Goal: Task Accomplishment & Management: Complete application form

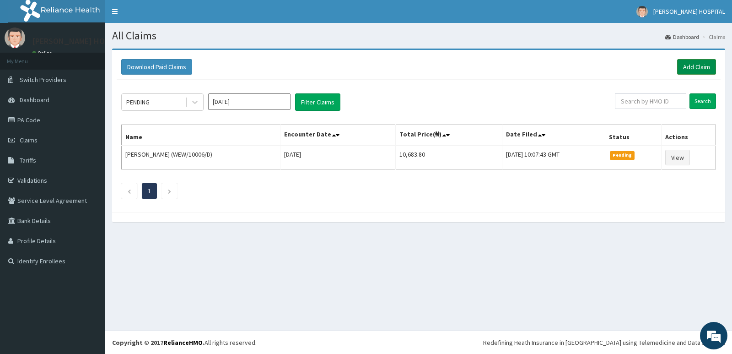
click at [689, 70] on link "Add Claim" at bounding box center [696, 67] width 39 height 16
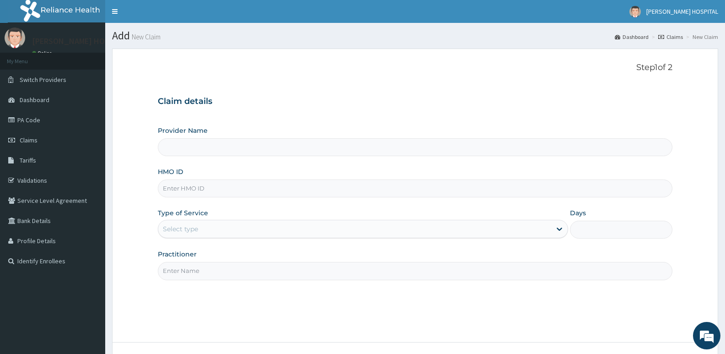
type input "[PERSON_NAME] HOSPITAL"
click at [435, 191] on input "HMO ID" at bounding box center [415, 188] width 515 height 18
paste input "PA4LG/11/09/25/UF/254935"
type input "P"
paste input "API/10170/A"
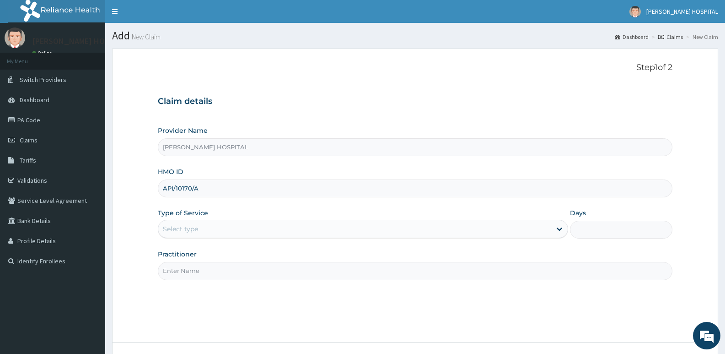
type input "API/10170/A"
click at [256, 225] on div "Select type" at bounding box center [354, 228] width 393 height 15
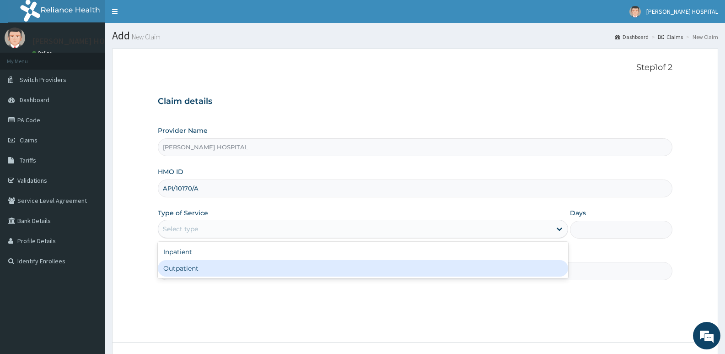
click at [205, 269] on div "Outpatient" at bounding box center [363, 268] width 410 height 16
type input "1"
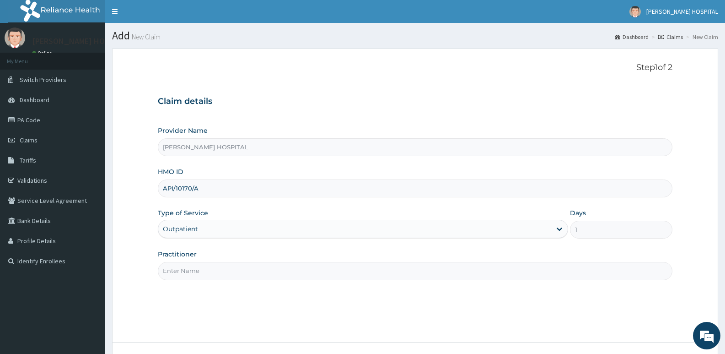
click at [312, 273] on input "Practitioner" at bounding box center [415, 271] width 515 height 18
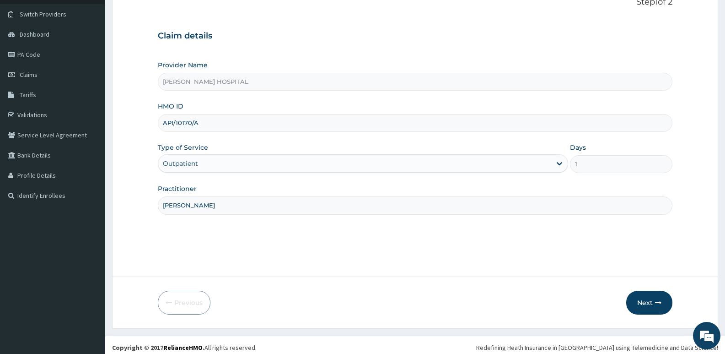
scroll to position [70, 0]
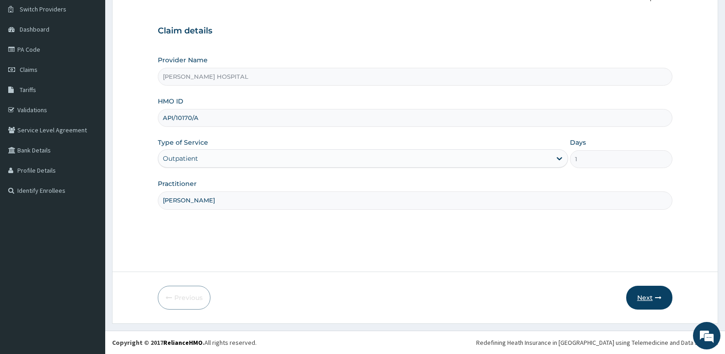
type input "[PERSON_NAME]"
click at [648, 296] on button "Next" at bounding box center [649, 298] width 46 height 24
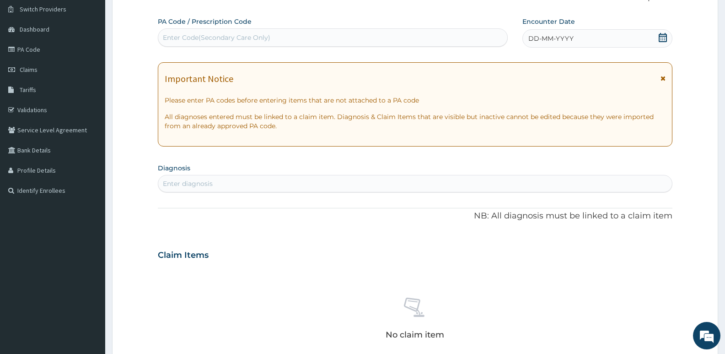
click at [358, 40] on div "Enter Code(Secondary Care Only)" at bounding box center [332, 37] width 349 height 15
paste input "PA/1CA1BA"
type input "PA/1CA1BA"
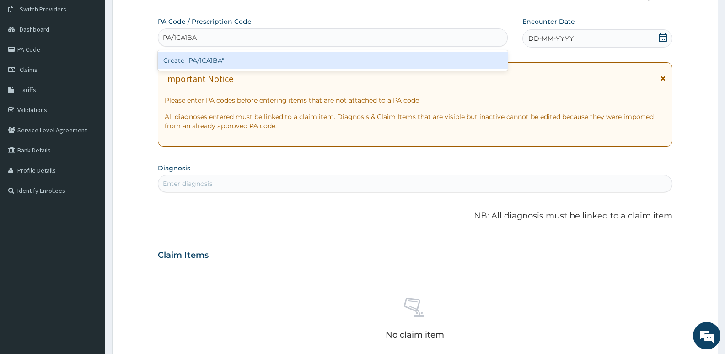
click at [313, 60] on div "Create "PA/1CA1BA"" at bounding box center [333, 60] width 350 height 16
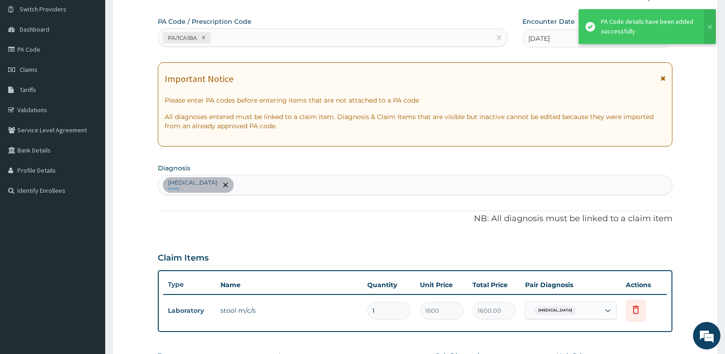
click at [663, 76] on icon at bounding box center [663, 78] width 5 height 6
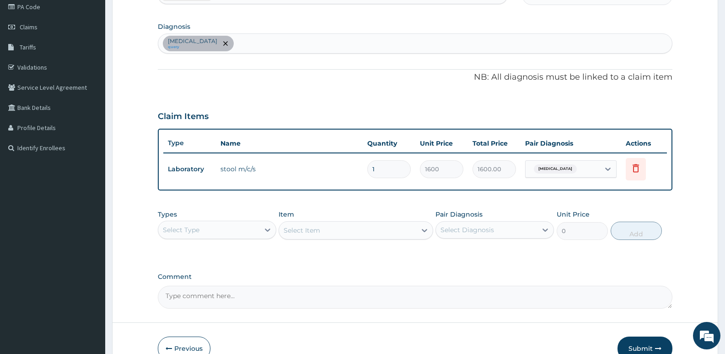
scroll to position [111, 0]
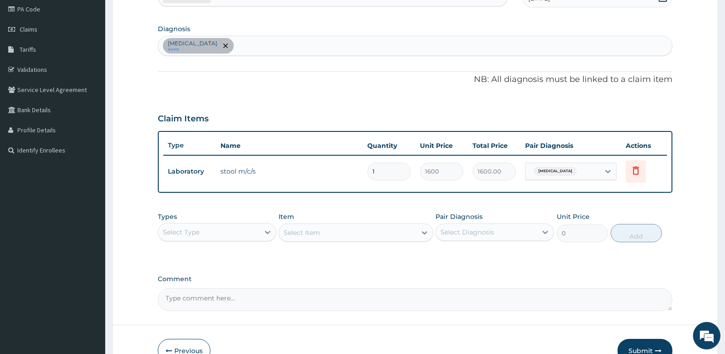
click at [290, 46] on div "[MEDICAL_DATA] query" at bounding box center [415, 45] width 514 height 19
type input "[MEDICAL_DATA]"
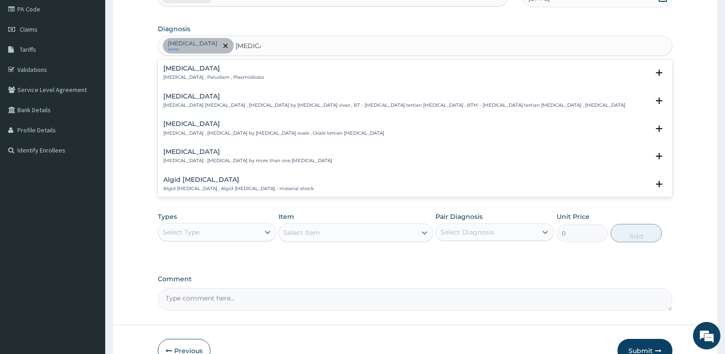
click at [216, 65] on h4 "[MEDICAL_DATA]" at bounding box center [213, 68] width 101 height 7
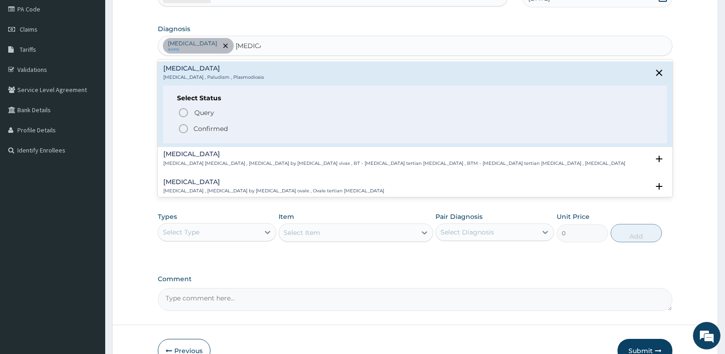
click at [183, 124] on icon "status option filled" at bounding box center [183, 128] width 11 height 11
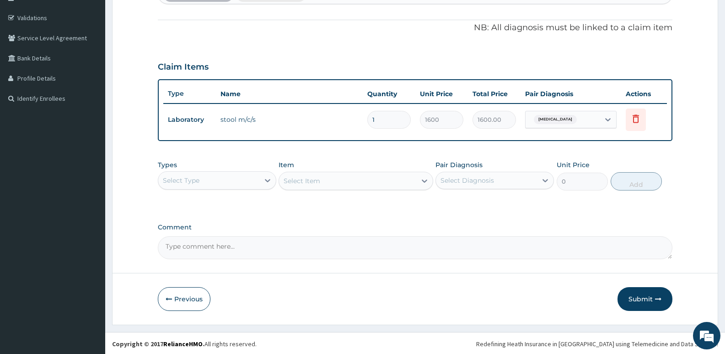
scroll to position [164, 0]
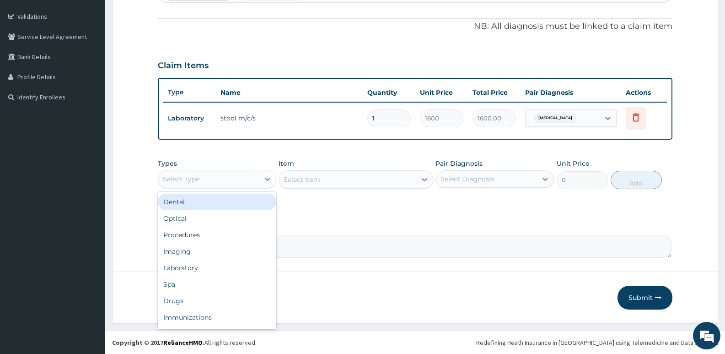
click at [249, 177] on div "Select Type" at bounding box center [208, 179] width 101 height 15
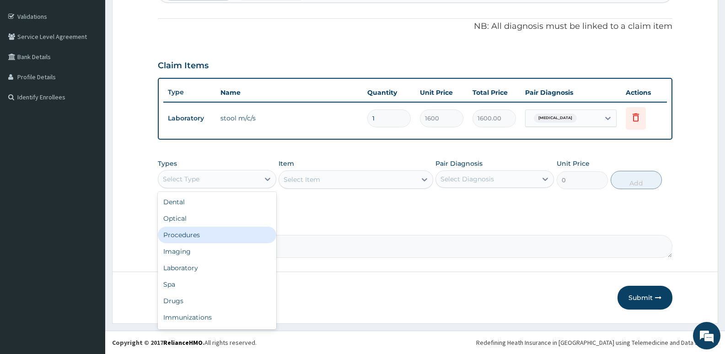
click at [217, 233] on div "Procedures" at bounding box center [217, 234] width 119 height 16
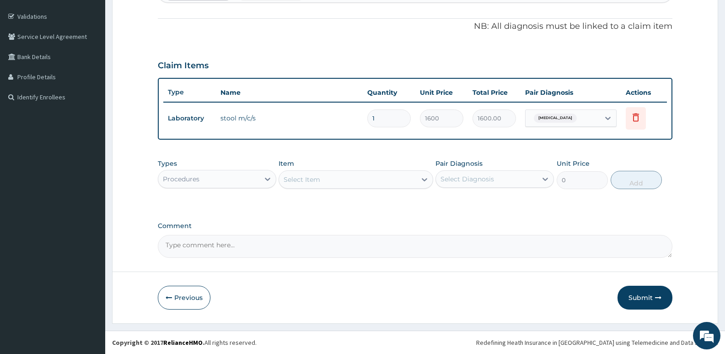
click at [330, 180] on div "Select Item" at bounding box center [347, 179] width 137 height 15
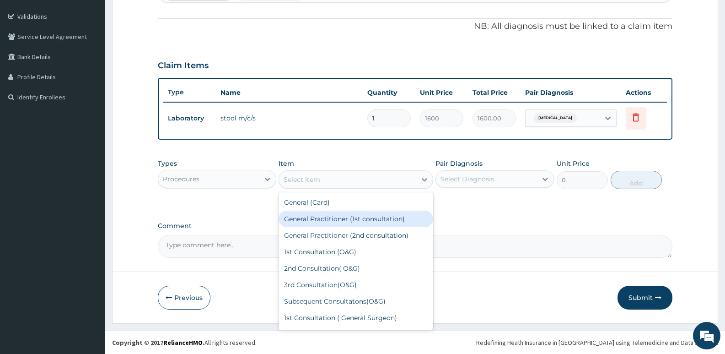
click at [325, 216] on div "General Practitioner (1st consultation)" at bounding box center [356, 218] width 154 height 16
type input "2500"
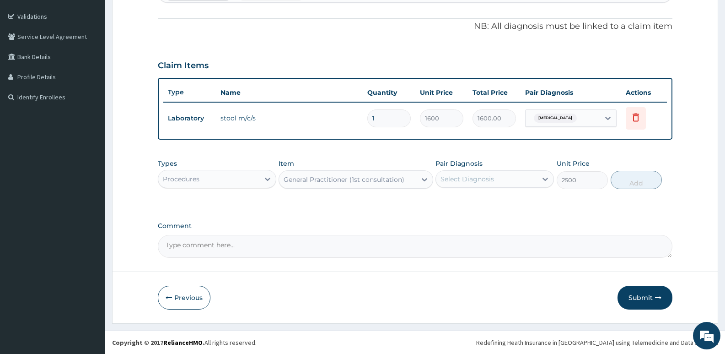
click at [516, 179] on div "Select Diagnosis" at bounding box center [486, 179] width 101 height 15
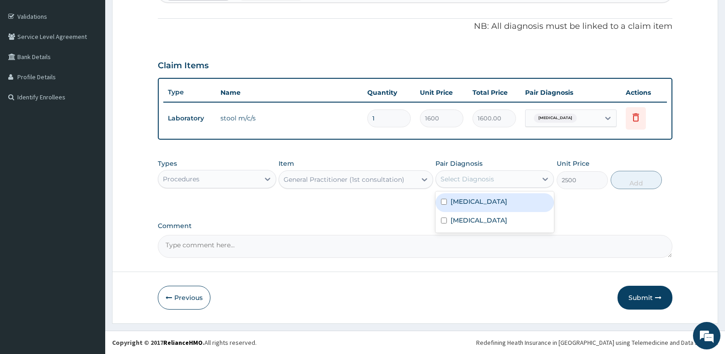
click at [443, 203] on input "checkbox" at bounding box center [444, 202] width 6 height 6
checkbox input "true"
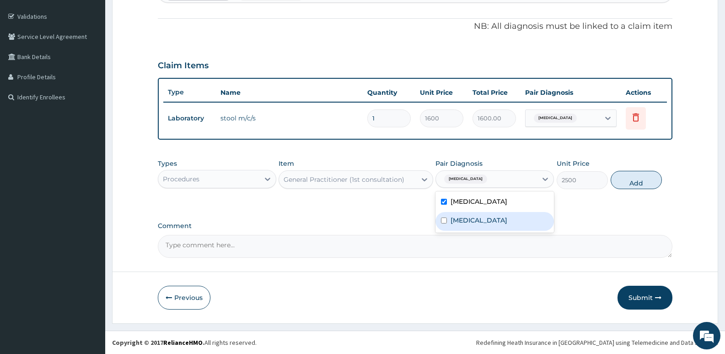
click at [442, 221] on input "checkbox" at bounding box center [444, 220] width 6 height 6
checkbox input "true"
click at [641, 182] on button "Add" at bounding box center [636, 180] width 51 height 18
type input "0"
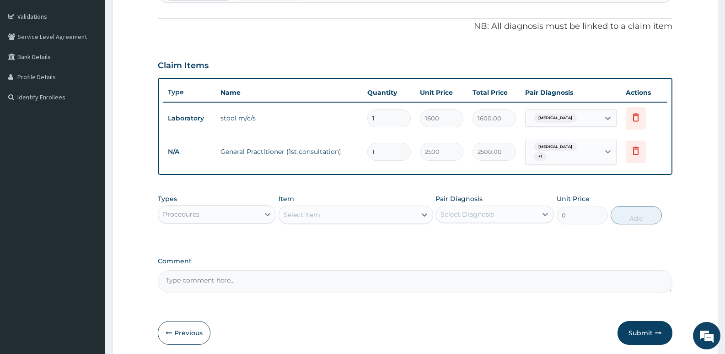
scroll to position [199, 0]
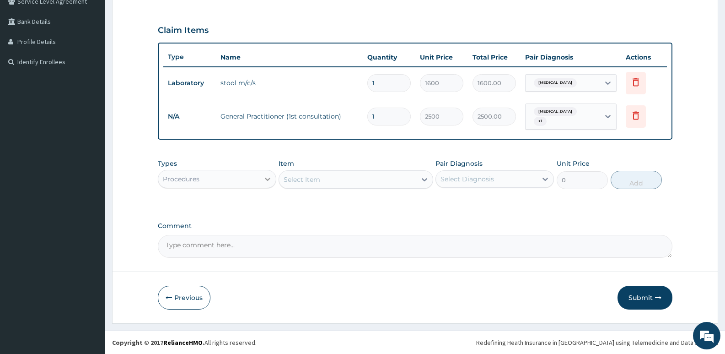
click at [260, 181] on div at bounding box center [267, 179] width 16 height 16
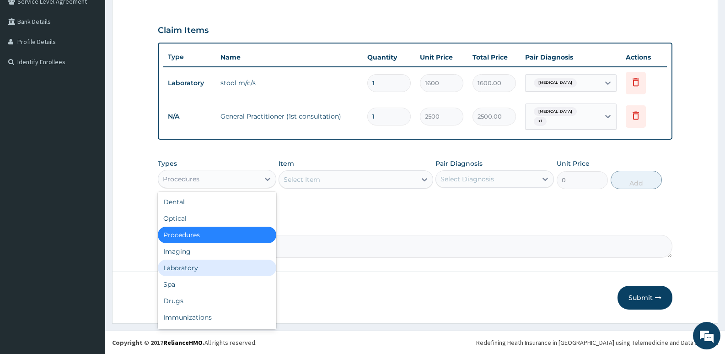
click at [207, 265] on div "Laboratory" at bounding box center [217, 267] width 119 height 16
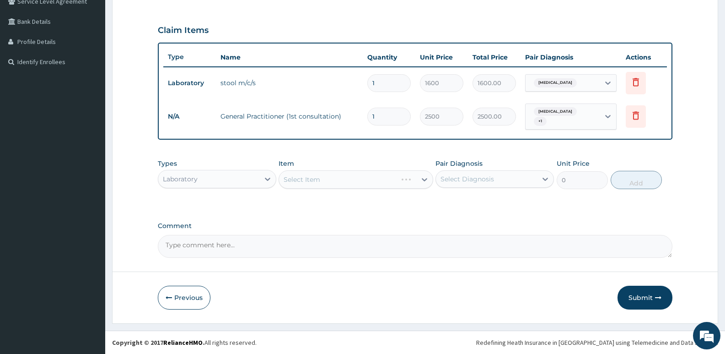
click at [339, 181] on div "Select Item" at bounding box center [356, 179] width 154 height 18
click at [339, 181] on div "Select Item" at bounding box center [347, 179] width 137 height 15
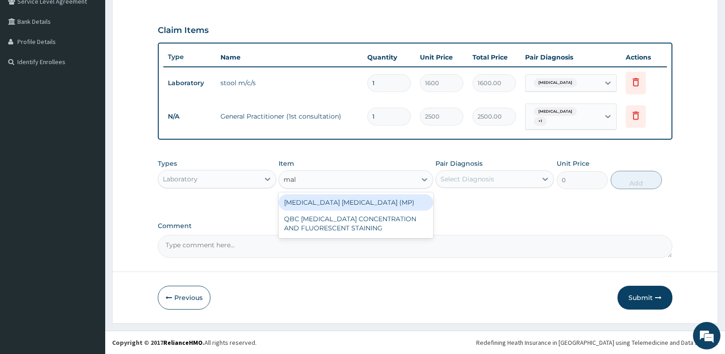
type input "mala"
click at [325, 203] on div "[MEDICAL_DATA] [MEDICAL_DATA] (MP)" at bounding box center [356, 202] width 154 height 16
type input "1400"
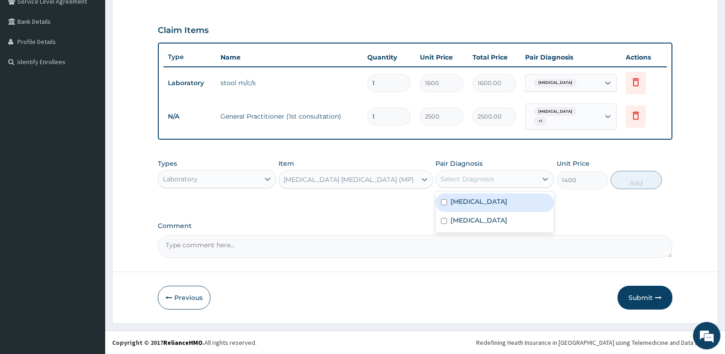
click at [480, 178] on div "Select Diagnosis" at bounding box center [468, 178] width 54 height 9
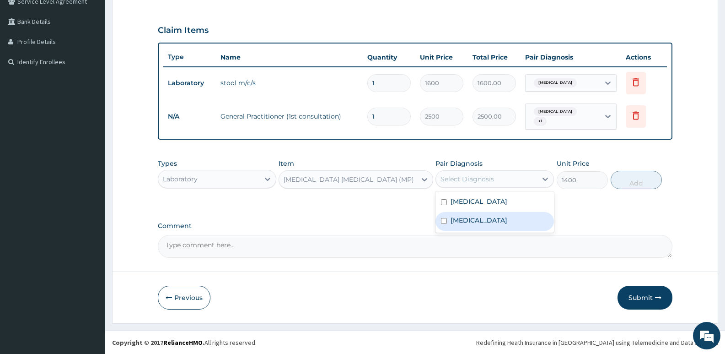
click at [444, 222] on input "checkbox" at bounding box center [444, 221] width 6 height 6
checkbox input "true"
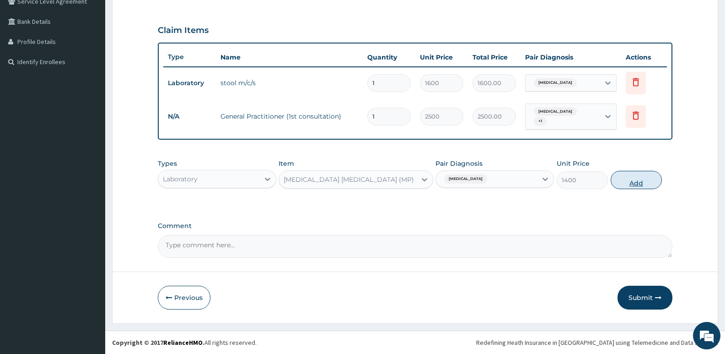
click at [636, 183] on button "Add" at bounding box center [636, 180] width 51 height 18
type input "0"
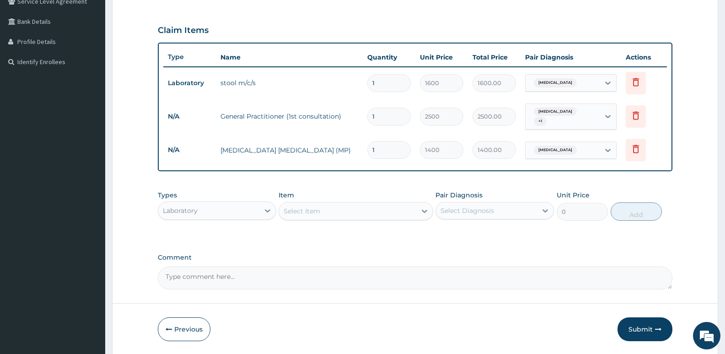
click at [244, 210] on div "Laboratory" at bounding box center [208, 210] width 101 height 15
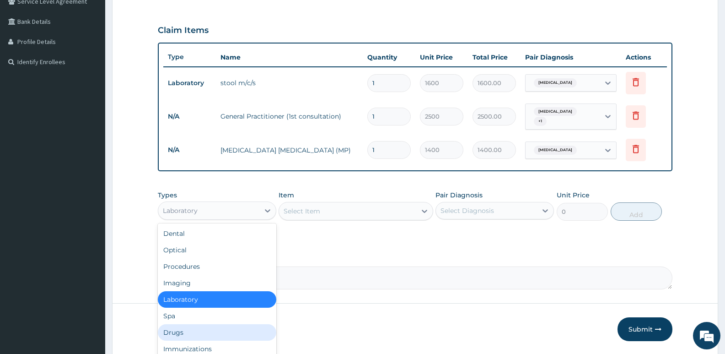
click at [183, 329] on div "Drugs" at bounding box center [217, 332] width 119 height 16
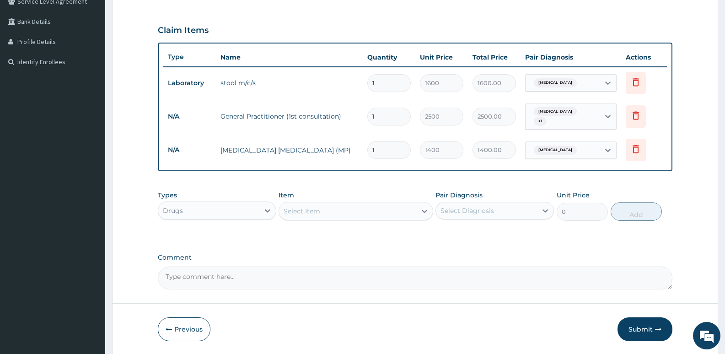
click at [364, 210] on div "Select Item" at bounding box center [347, 211] width 137 height 15
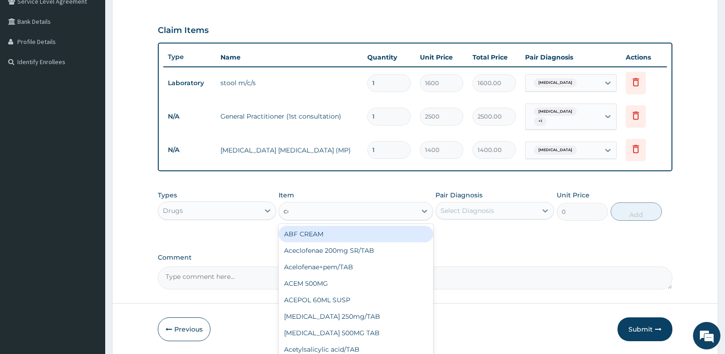
type input "coa"
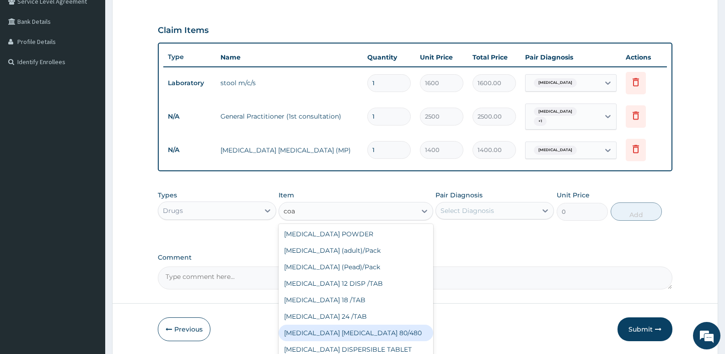
click at [323, 331] on div "[MEDICAL_DATA] [MEDICAL_DATA] 80/480" at bounding box center [356, 332] width 154 height 16
type input "2080"
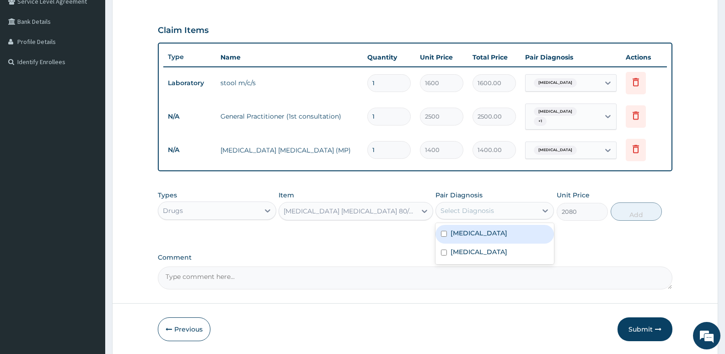
click at [471, 207] on div "Select Diagnosis" at bounding box center [468, 210] width 54 height 9
click at [442, 253] on input "checkbox" at bounding box center [444, 252] width 6 height 6
checkbox input "true"
click at [638, 213] on button "Add" at bounding box center [636, 211] width 51 height 18
type input "0"
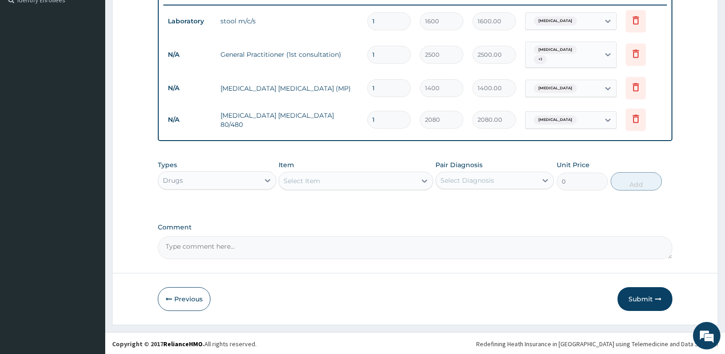
scroll to position [262, 0]
click at [327, 186] on div "Select Item" at bounding box center [347, 179] width 137 height 15
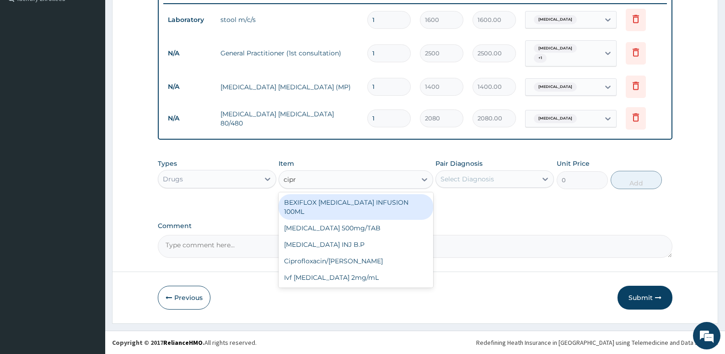
type input "[MEDICAL_DATA]"
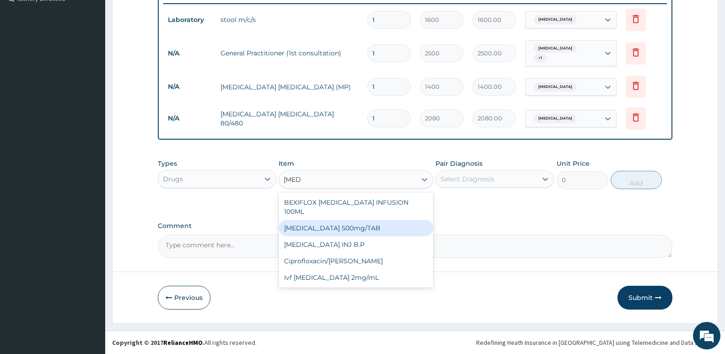
click at [324, 220] on div "[MEDICAL_DATA] 500mg/TAB" at bounding box center [356, 228] width 154 height 16
type input "65"
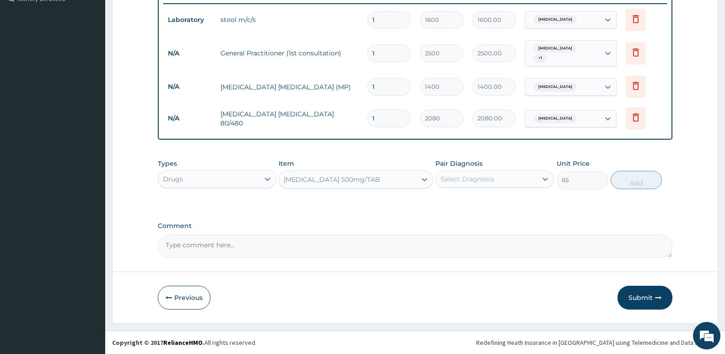
click at [477, 181] on div "Select Diagnosis" at bounding box center [468, 178] width 54 height 9
click at [444, 200] on input "checkbox" at bounding box center [444, 202] width 6 height 6
checkbox input "true"
click at [635, 182] on button "Add" at bounding box center [636, 180] width 51 height 18
type input "0"
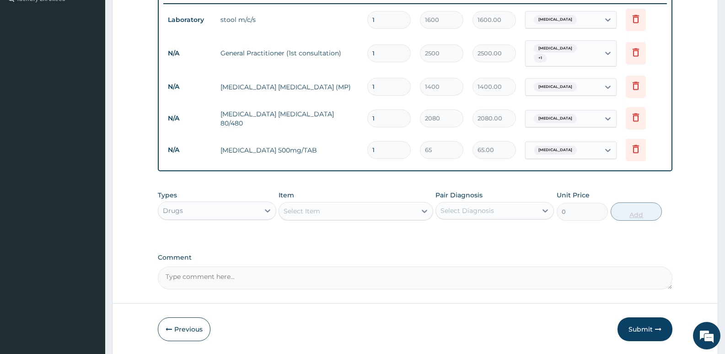
type input "10"
type input "650.00"
type input "10"
click at [353, 211] on div "Select Item" at bounding box center [347, 211] width 137 height 15
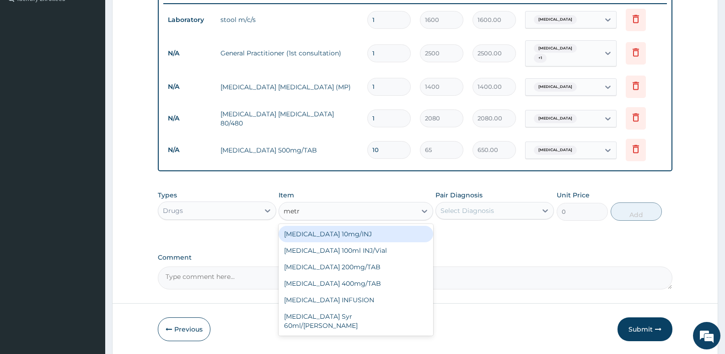
type input "metro"
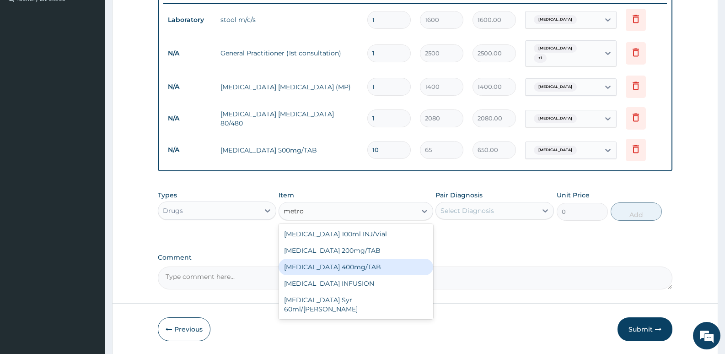
click at [354, 263] on div "[MEDICAL_DATA] 400mg/TAB" at bounding box center [356, 267] width 154 height 16
type input "23.2"
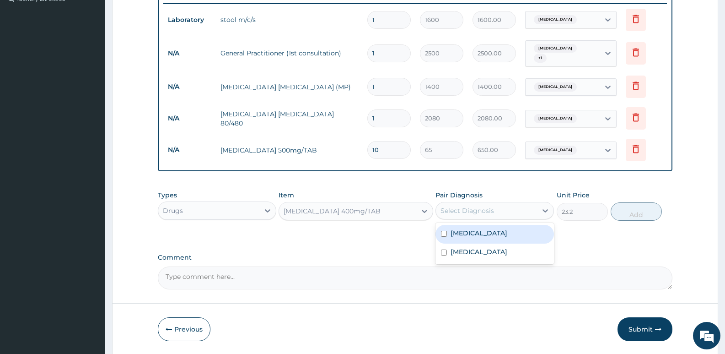
click at [466, 213] on div "Select Diagnosis" at bounding box center [468, 210] width 54 height 9
click at [445, 232] on input "checkbox" at bounding box center [444, 234] width 6 height 6
checkbox input "true"
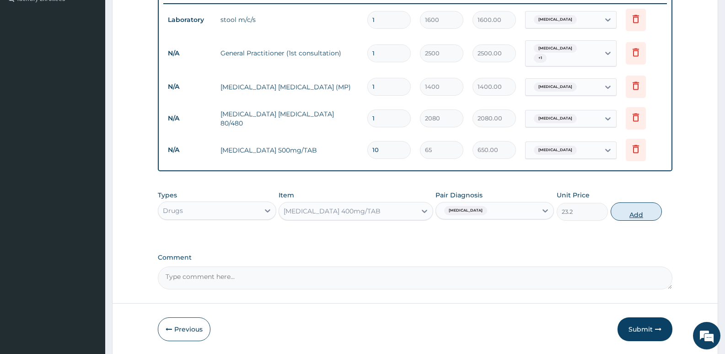
click at [634, 210] on button "Add" at bounding box center [636, 211] width 51 height 18
type input "0"
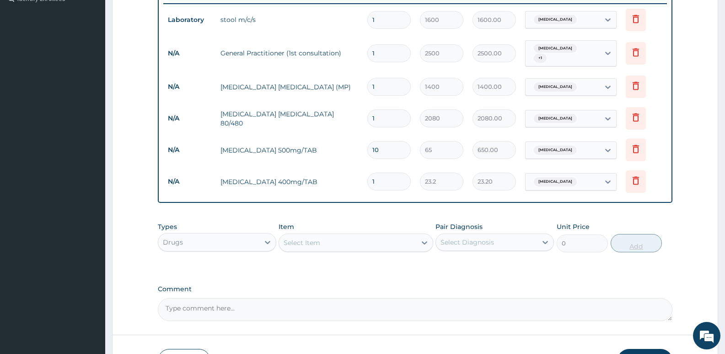
type input "15"
type input "348.00"
type input "15"
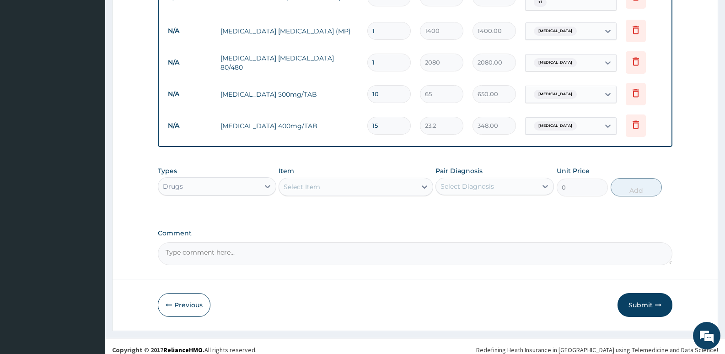
scroll to position [325, 0]
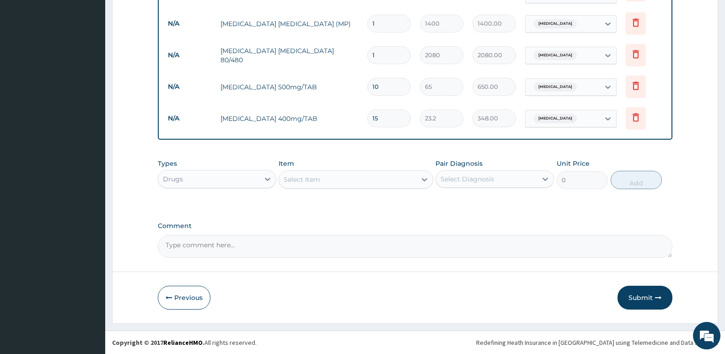
click at [405, 182] on div "Select Item" at bounding box center [347, 179] width 137 height 15
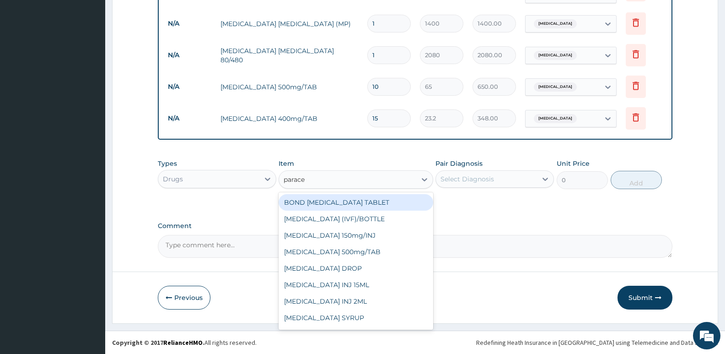
type input "paracet"
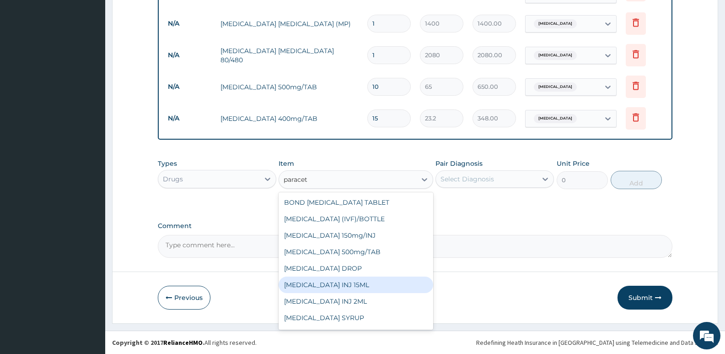
click at [343, 284] on div "[MEDICAL_DATA] INJ 15ML" at bounding box center [356, 284] width 154 height 16
type input "441"
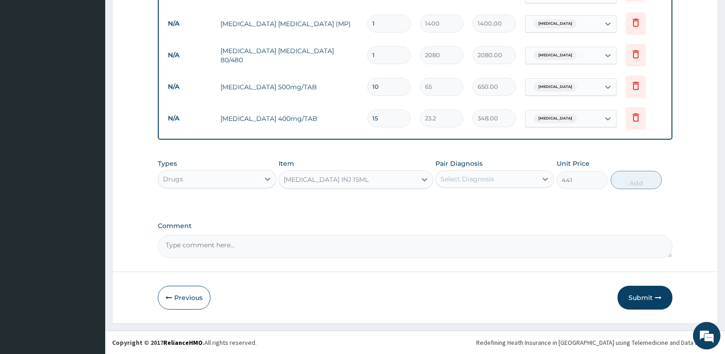
click at [493, 180] on div "Select Diagnosis" at bounding box center [468, 178] width 54 height 9
click at [446, 202] on input "checkbox" at bounding box center [444, 202] width 6 height 6
checkbox input "true"
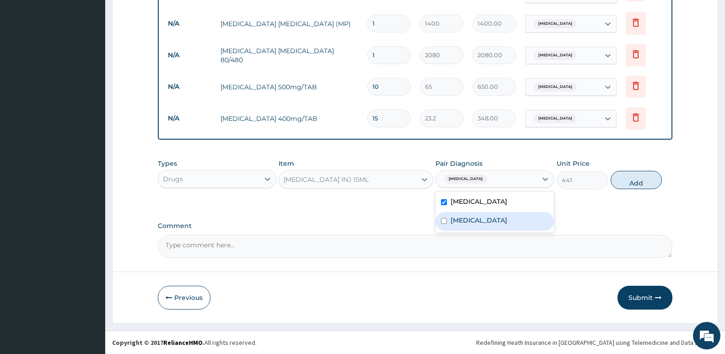
click at [442, 221] on input "checkbox" at bounding box center [444, 221] width 6 height 6
checkbox input "true"
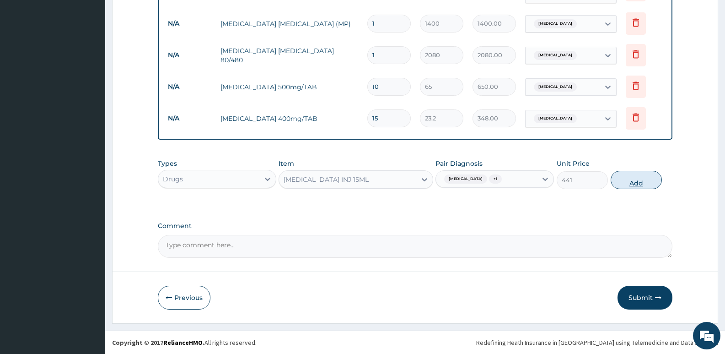
click at [641, 181] on button "Add" at bounding box center [636, 180] width 51 height 18
type input "0"
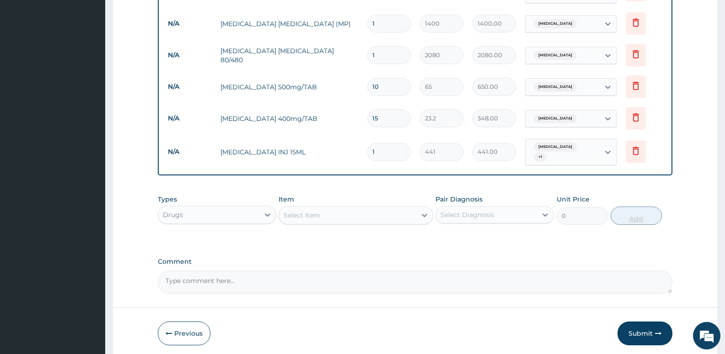
type input "0.00"
type input "2"
type input "882.00"
type input "2"
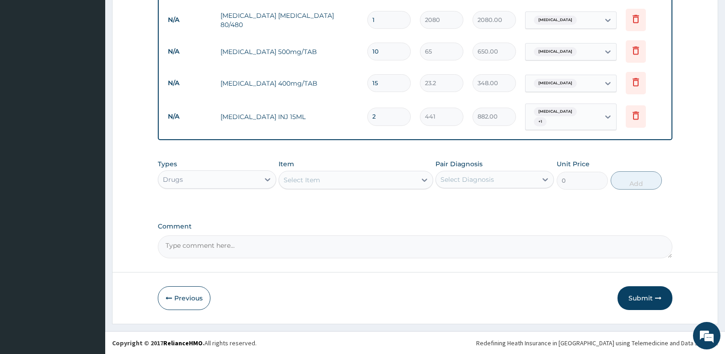
scroll to position [361, 0]
click at [644, 294] on button "Submit" at bounding box center [645, 298] width 55 height 24
